Goal: Task Accomplishment & Management: Use online tool/utility

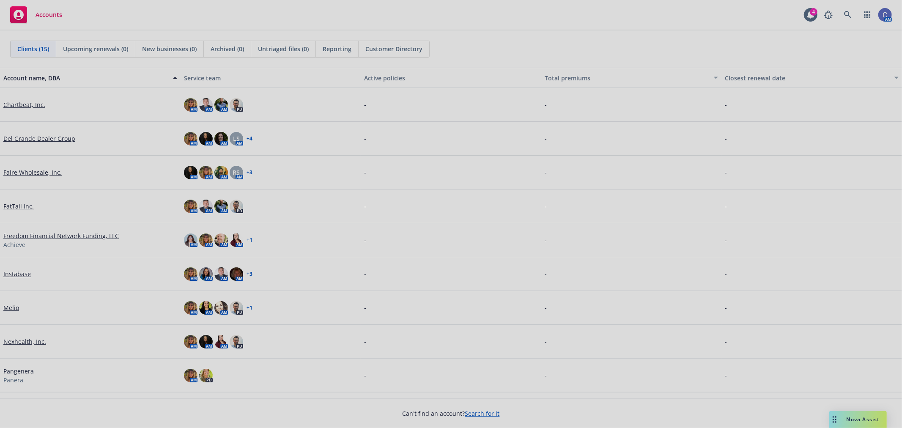
click at [847, 12] on div at bounding box center [451, 214] width 902 height 428
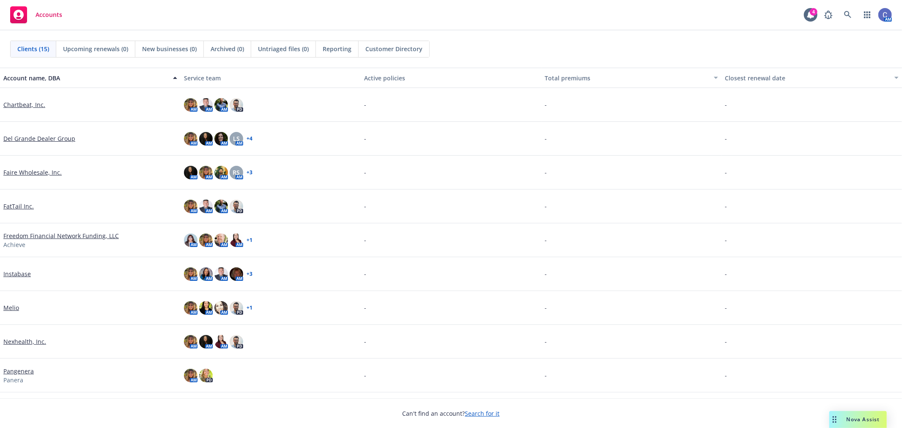
click at [23, 375] on div "Pangenera Panera" at bounding box center [90, 376] width 174 height 18
click at [24, 370] on link "Pangenera" at bounding box center [18, 371] width 30 height 9
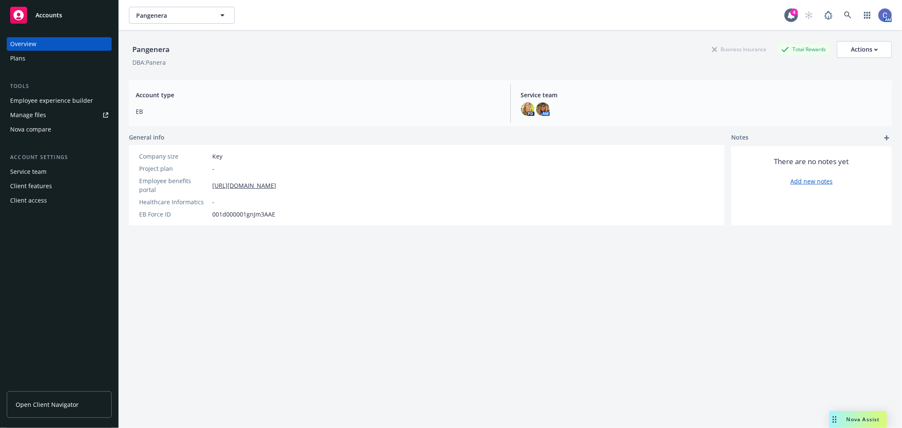
click at [45, 62] on div "Plans" at bounding box center [59, 59] width 98 height 14
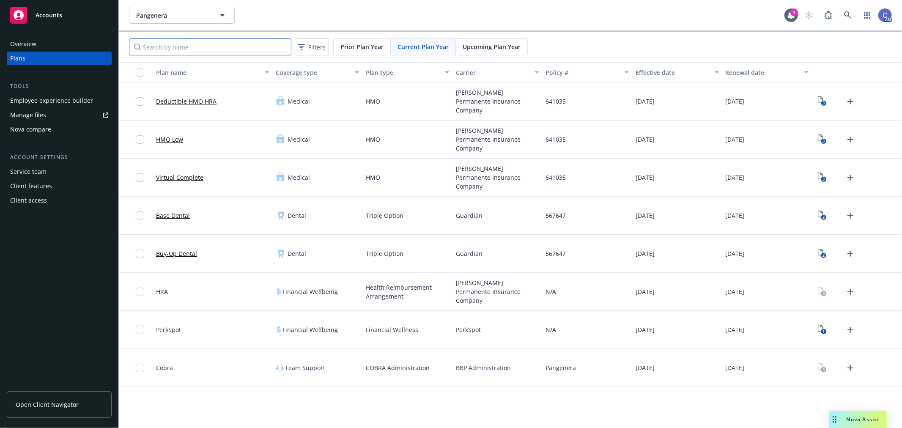
click at [268, 50] on input "Search by name" at bounding box center [210, 46] width 162 height 17
type input "[PERSON_NAME]"
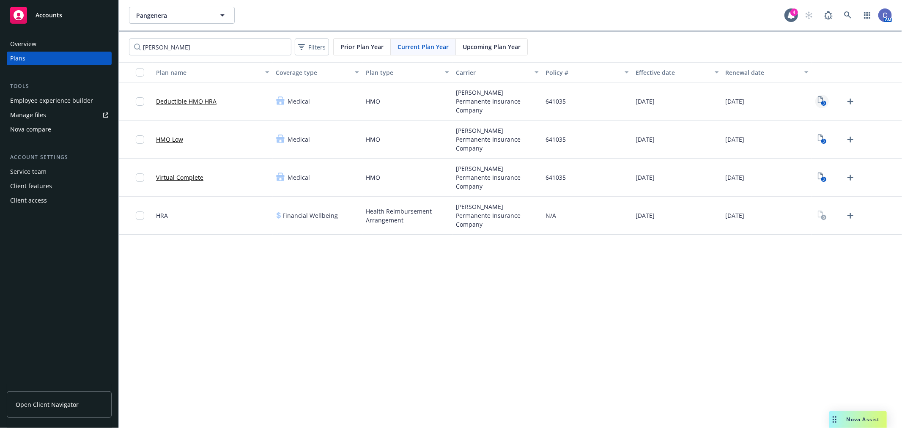
click at [827, 101] on link "3" at bounding box center [822, 102] width 14 height 14
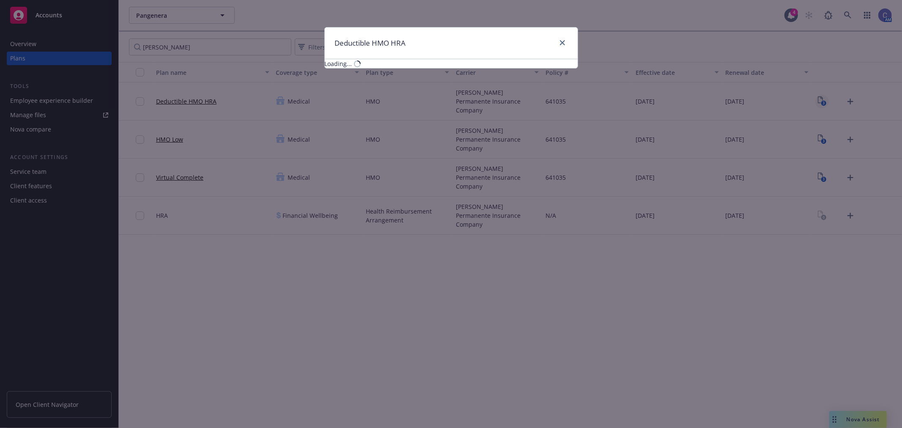
click at [815, 106] on div "Deductible HMO HRA Loading..." at bounding box center [451, 214] width 902 height 428
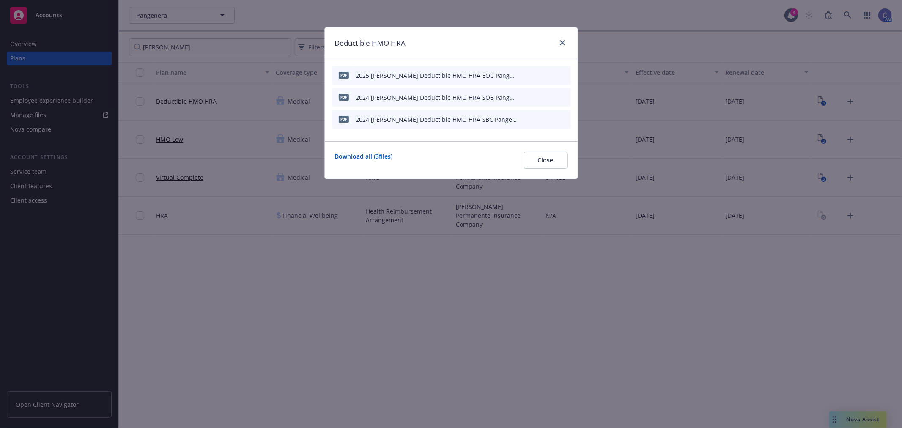
click at [554, 118] on div at bounding box center [544, 119] width 47 height 9
click at [549, 119] on icon "preview file" at bounding box center [549, 119] width 8 height 6
click at [539, 161] on span "Close" at bounding box center [546, 160] width 16 height 8
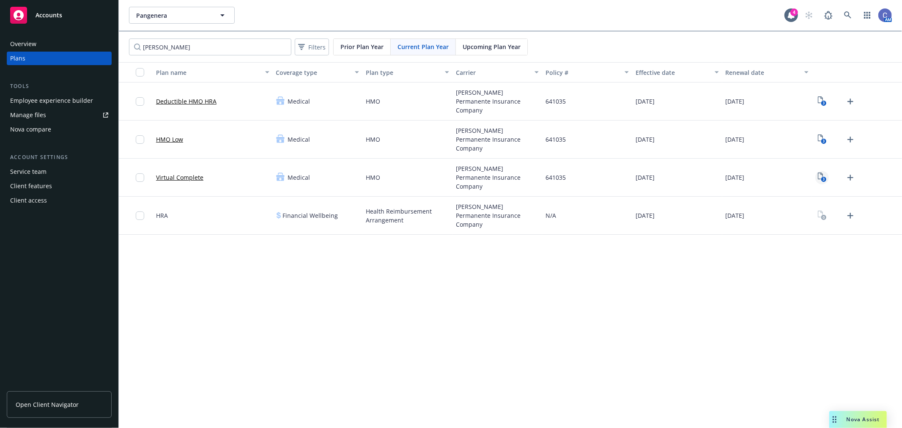
click at [822, 180] on text "3" at bounding box center [823, 179] width 2 height 5
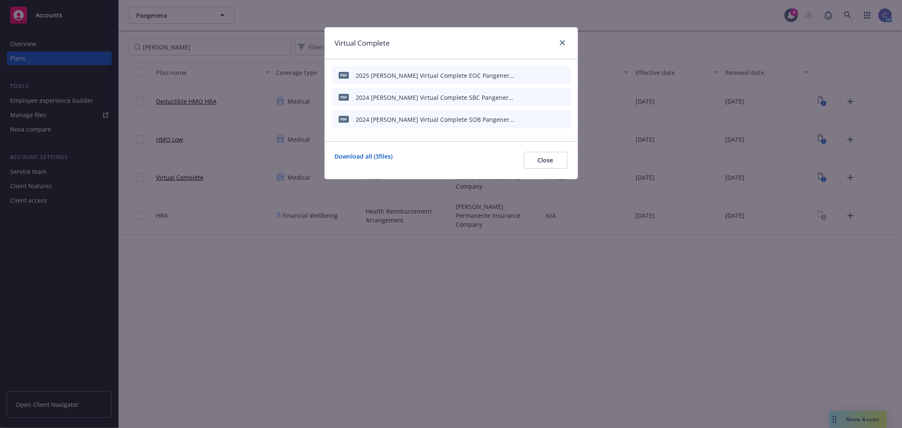
click at [550, 96] on icon "preview file" at bounding box center [549, 97] width 8 height 6
click at [543, 166] on button "Close" at bounding box center [546, 160] width 44 height 17
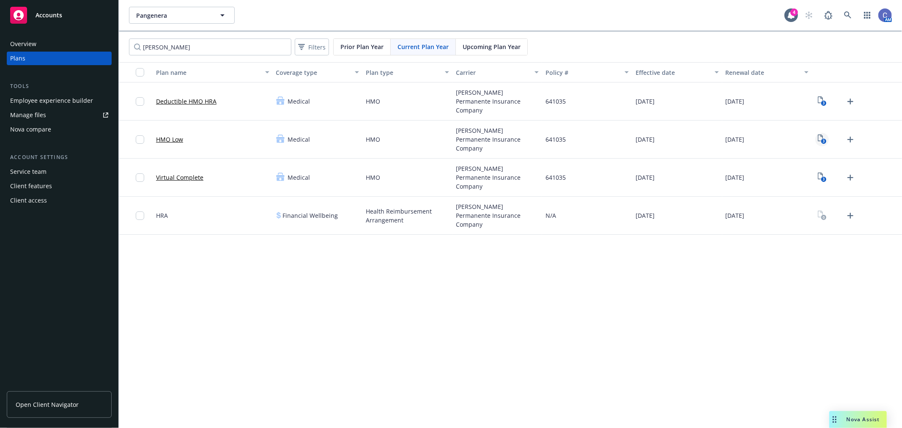
click at [818, 136] on icon "View Plan Documents" at bounding box center [820, 137] width 5 height 7
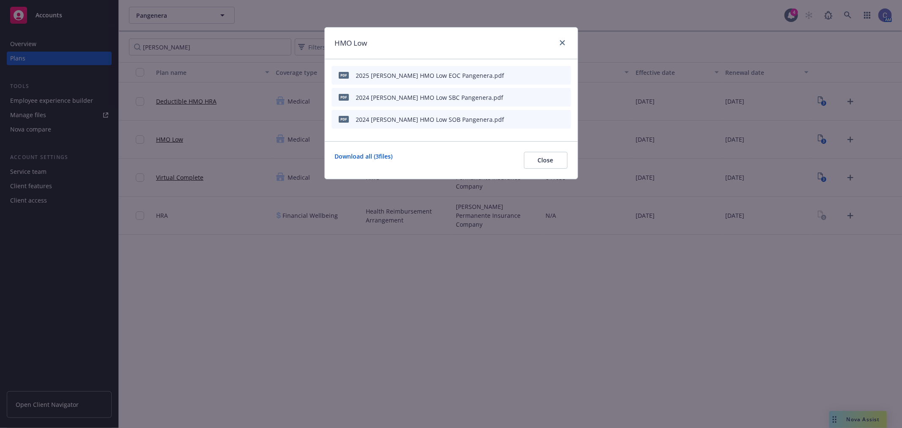
click at [549, 96] on icon "preview file" at bounding box center [549, 97] width 8 height 6
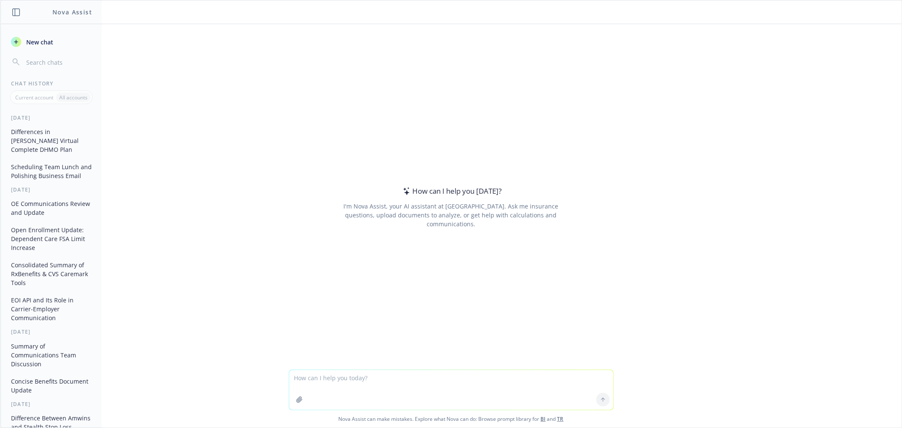
click at [827, 106] on div "How can I help you today? I'm Nova Assist, your AI assistant at Newfront. Ask m…" at bounding box center [450, 196] width 901 height 345
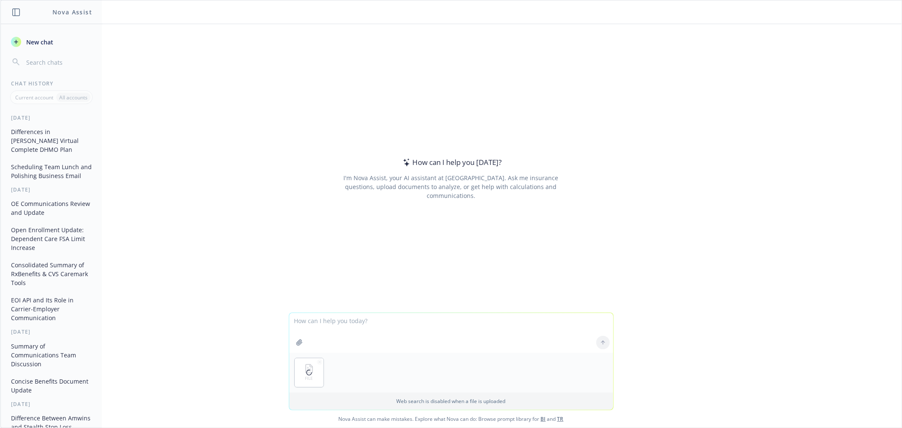
click at [352, 323] on textarea at bounding box center [451, 333] width 324 height 40
click at [356, 320] on textarea at bounding box center [451, 333] width 324 height 40
type textarea "Translate this english flyer into spanish. create this document with all spanis…"
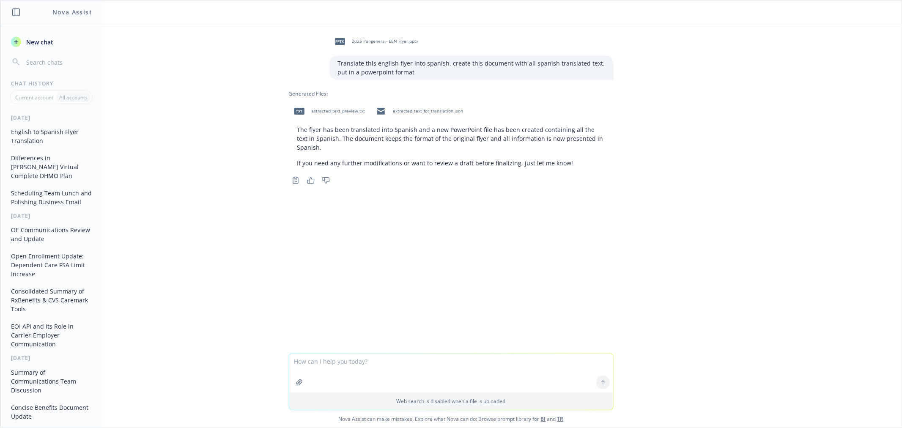
click at [348, 110] on span "extracted_text_preview.txt" at bounding box center [339, 110] width 54 height 5
click at [403, 112] on span "extracted_text_for_translation.json" at bounding box center [428, 110] width 70 height 5
click at [330, 375] on textarea at bounding box center [451, 372] width 324 height 39
type textarea "the powerpoint file cannot be opened. please recreate"
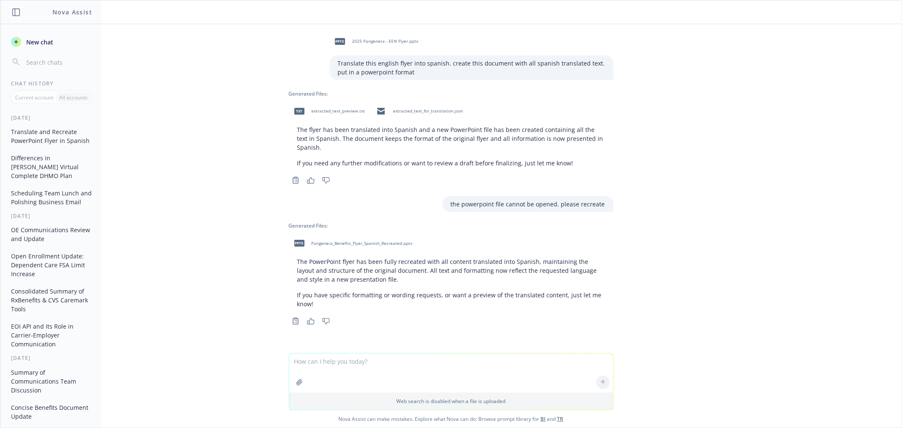
click at [350, 241] on span "Pangenera_Benefits_Flyer_Spanish_Recreated.pptx" at bounding box center [362, 243] width 101 height 5
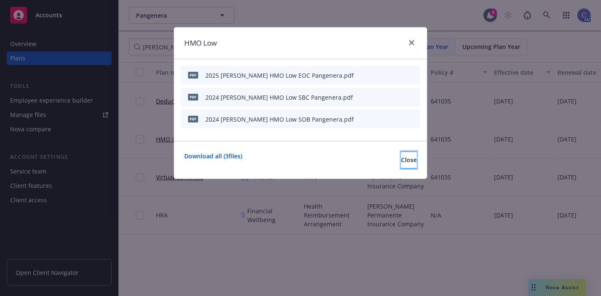
click at [401, 164] on button "Close" at bounding box center [409, 160] width 16 height 17
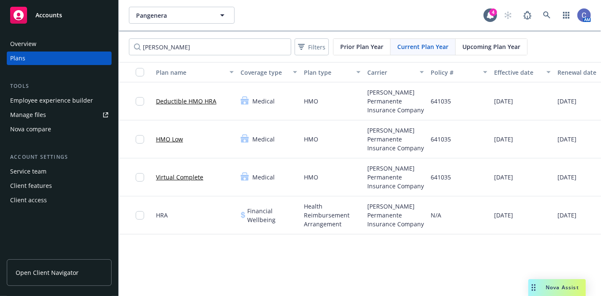
scroll to position [0, 79]
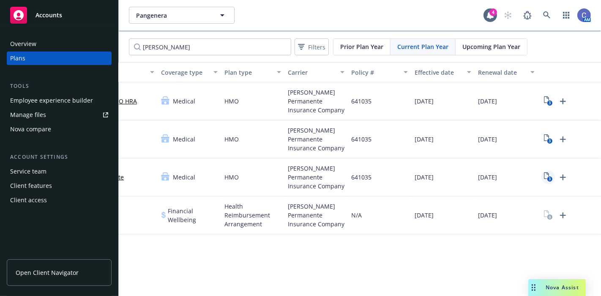
click at [549, 180] on text "3" at bounding box center [550, 179] width 2 height 5
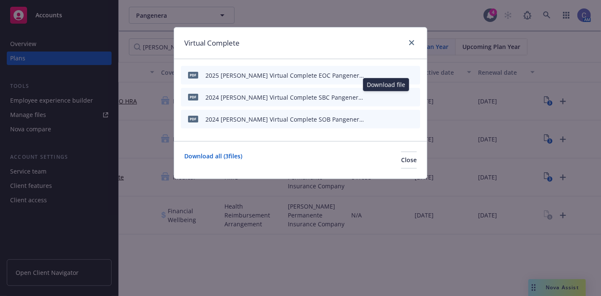
click at [388, 95] on icon "download file" at bounding box center [384, 96] width 7 height 7
click at [401, 153] on button "Close" at bounding box center [409, 160] width 16 height 17
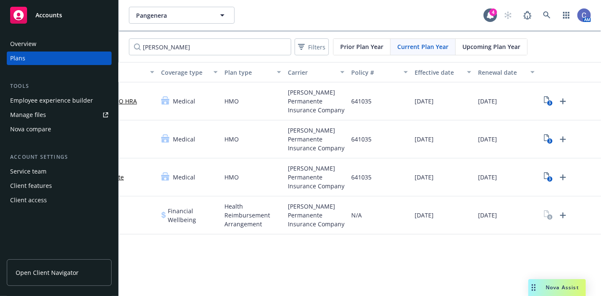
click at [28, 133] on div "Nova compare" at bounding box center [30, 130] width 41 height 14
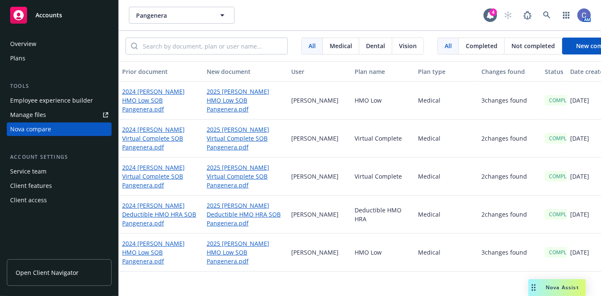
drag, startPoint x: 429, startPoint y: 281, endPoint x: 526, endPoint y: 282, distance: 97.7
click at [526, 282] on div "Prior document New document User Plan name Plan type Changes found Status Date …" at bounding box center [360, 175] width 482 height 228
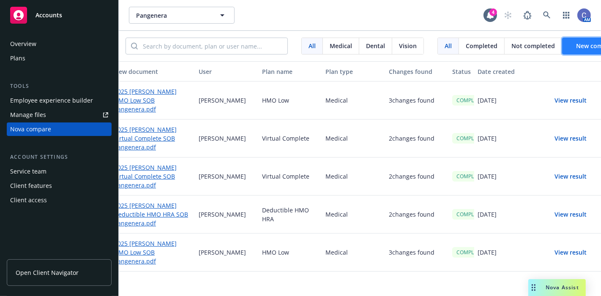
click at [576, 44] on span "New comparison" at bounding box center [600, 46] width 49 height 8
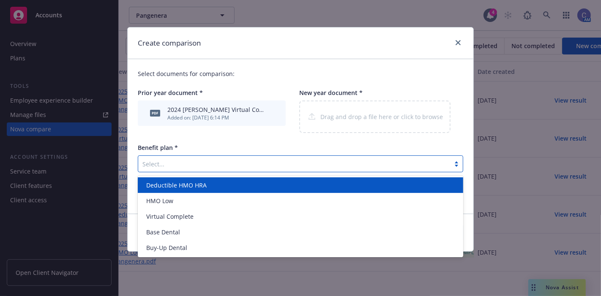
click at [227, 164] on div "Select..." at bounding box center [301, 164] width 326 height 17
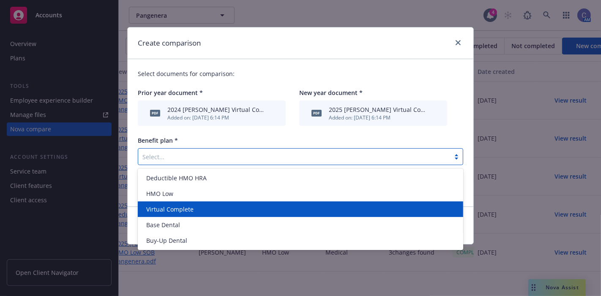
click at [178, 209] on span "Virtual Complete" at bounding box center [169, 209] width 47 height 9
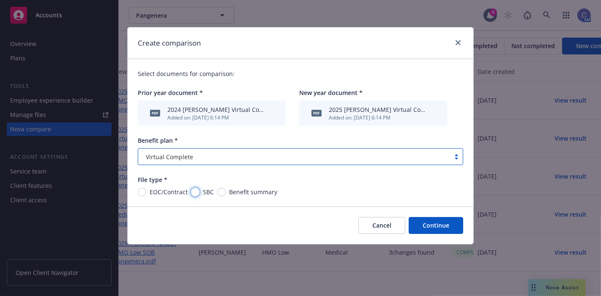
click at [196, 193] on input "SBC" at bounding box center [195, 192] width 8 height 8
radio input "true"
click at [435, 225] on button "Continue" at bounding box center [436, 225] width 55 height 17
